Goal: Find specific fact: Find specific fact

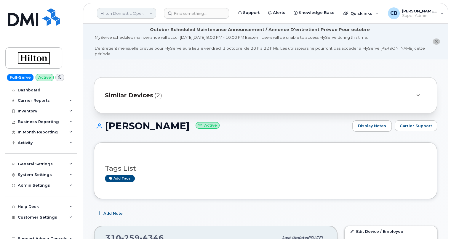
click at [117, 9] on link "Hilton Domestic Operating Company Inc" at bounding box center [126, 13] width 59 height 11
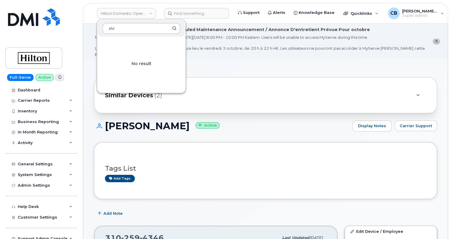
drag, startPoint x: 117, startPoint y: 29, endPoint x: 110, endPoint y: 28, distance: 7.7
click at [110, 28] on input "shr" at bounding box center [142, 28] width 78 height 11
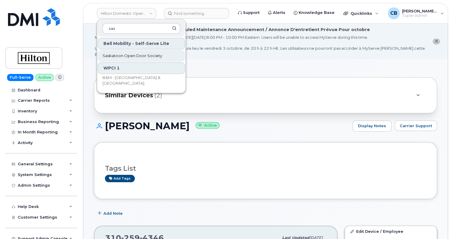
type input "sas"
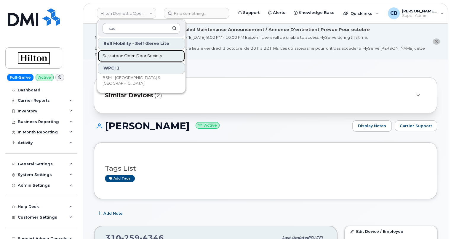
click at [118, 56] on span "Saskatoon Open Door Society" at bounding box center [133, 56] width 60 height 6
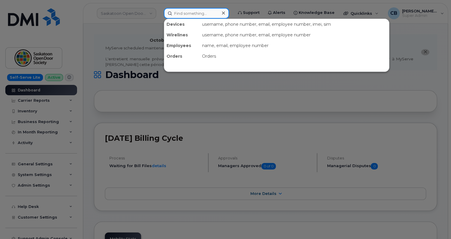
click at [179, 10] on input at bounding box center [196, 13] width 65 height 11
paste input "(848) 384-1043"
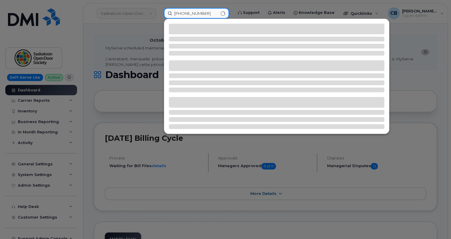
type input "(848) 384-1043"
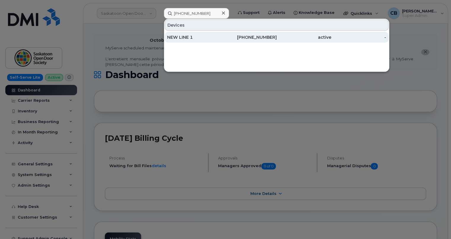
click at [187, 37] on div "NEW LINE 1" at bounding box center [194, 37] width 55 height 6
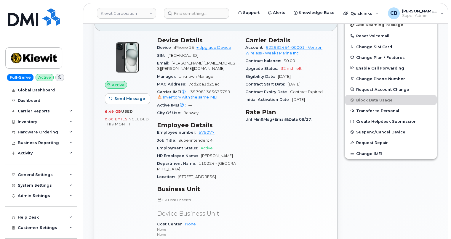
scroll to position [161, 0]
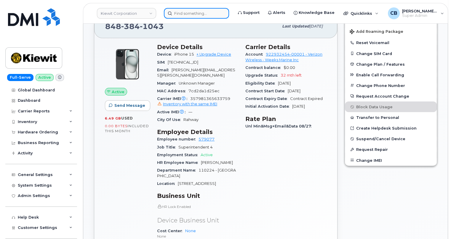
click at [186, 16] on input at bounding box center [196, 13] width 65 height 11
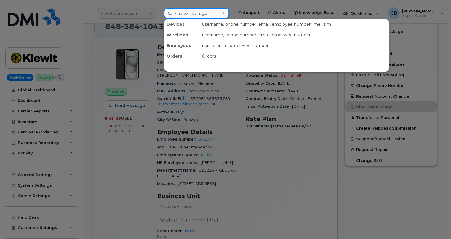
paste input "[PHONE_NUMBER]"
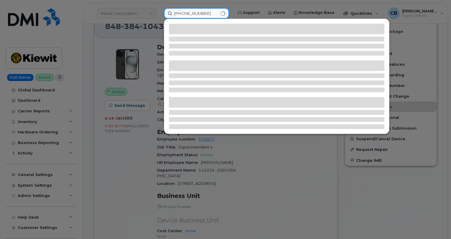
type input "[PHONE_NUMBER]"
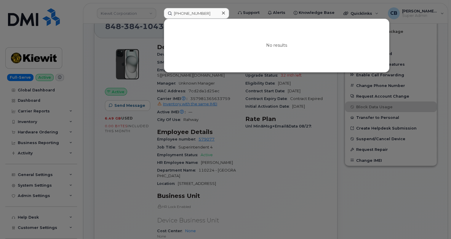
click at [124, 177] on div at bounding box center [225, 119] width 451 height 239
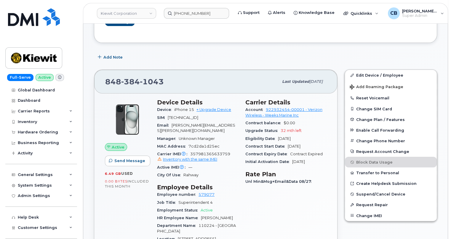
scroll to position [108, 0]
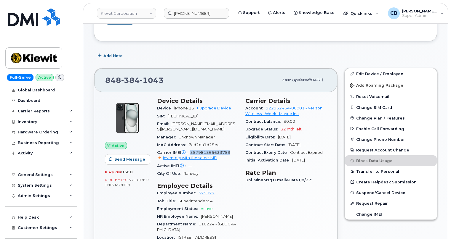
drag, startPoint x: 231, startPoint y: 142, endPoint x: 191, endPoint y: 140, distance: 40.3
click at [191, 149] on div "Carrier IMEI Carrier IMEI is reported during the last billing cycle or change o…" at bounding box center [197, 155] width 81 height 13
copy span "357981365633759"
drag, startPoint x: 226, startPoint y: 110, endPoint x: 169, endPoint y: 108, distance: 56.9
click at [169, 113] on div "SIM [TECHNICAL_ID]" at bounding box center [197, 117] width 81 height 8
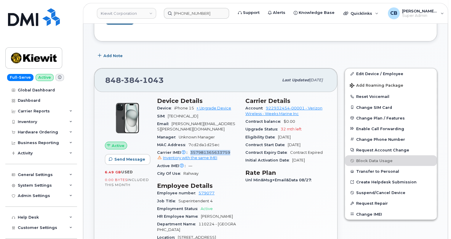
copy span "[TECHNICAL_ID]"
